Goal: Information Seeking & Learning: Learn about a topic

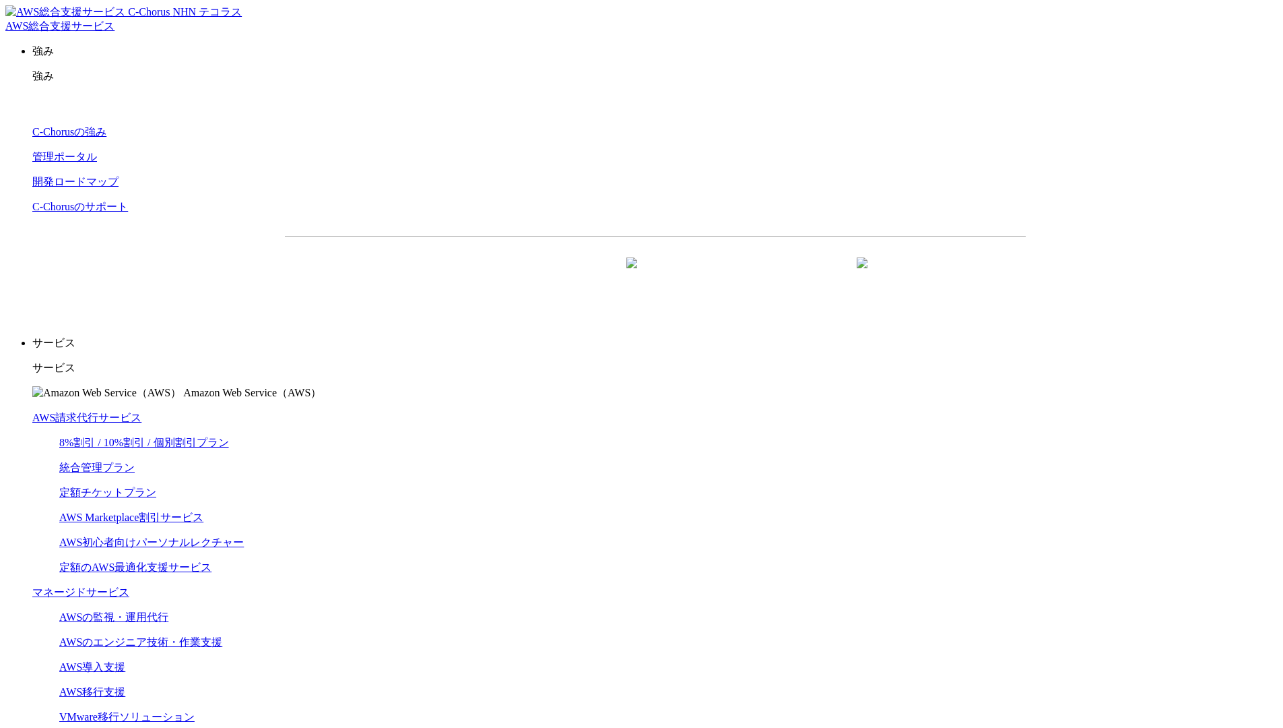
scroll to position [3450, 0]
